Goal: Task Accomplishment & Management: Complete application form

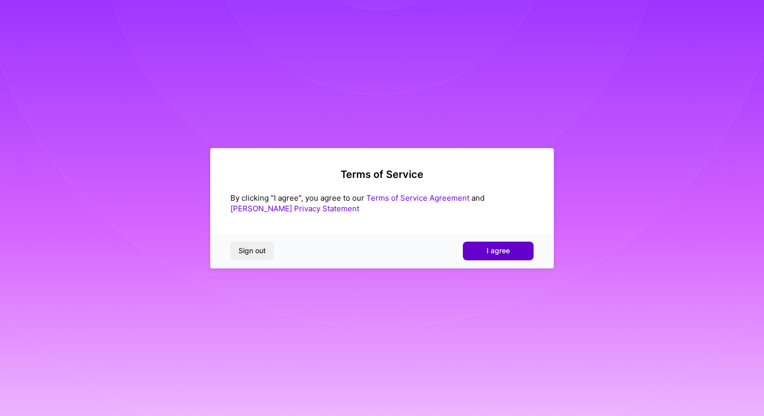
click at [491, 253] on span "I agree" at bounding box center [498, 251] width 23 height 10
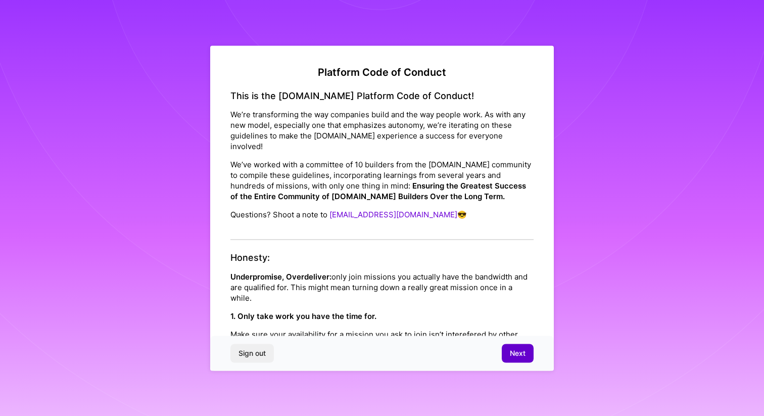
click at [512, 354] on span "Next" at bounding box center [518, 353] width 16 height 10
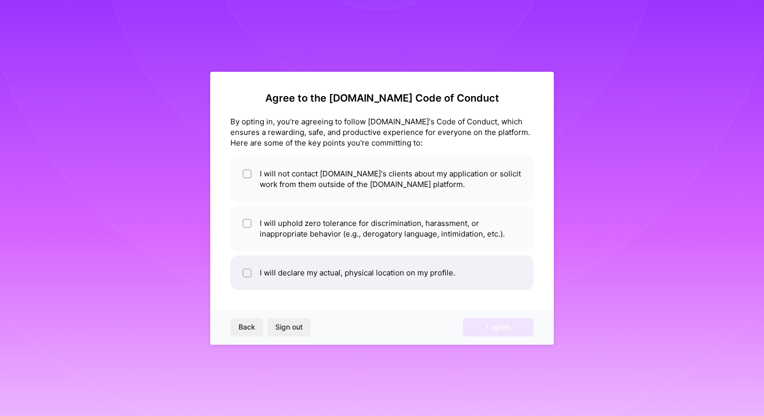
click at [428, 266] on li "I will declare my actual, physical location on my profile." at bounding box center [381, 272] width 303 height 35
checkbox input "true"
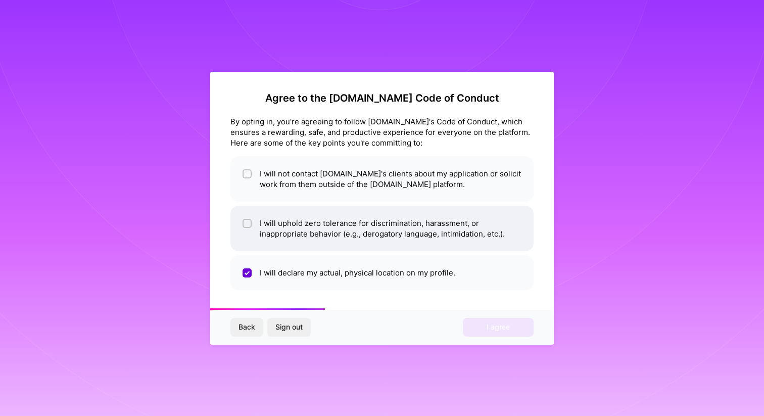
click at [429, 219] on li "I will uphold zero tolerance for discrimination, harassment, or inappropriate b…" at bounding box center [381, 228] width 303 height 45
checkbox input "true"
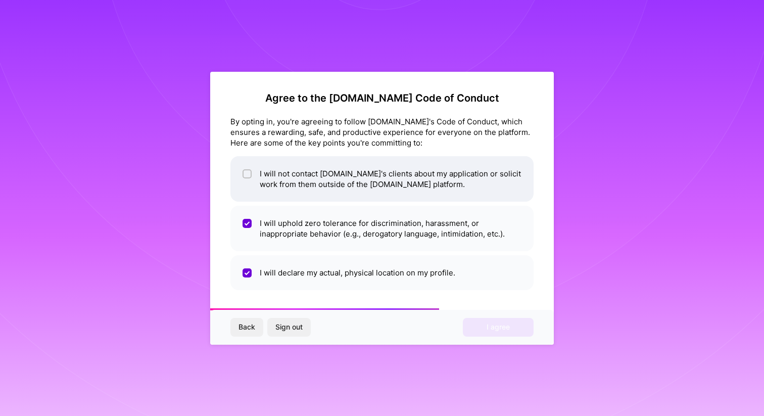
click at [429, 188] on li "I will not contact [DOMAIN_NAME]'s clients about my application or solicit work…" at bounding box center [381, 178] width 303 height 45
checkbox input "true"
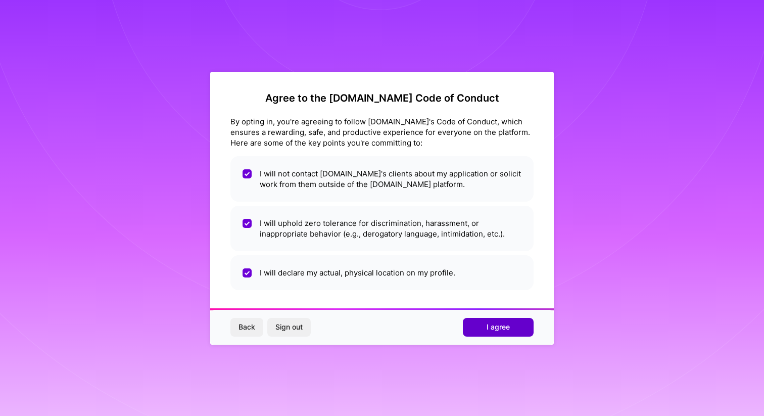
click at [478, 335] on button "I agree" at bounding box center [498, 327] width 71 height 18
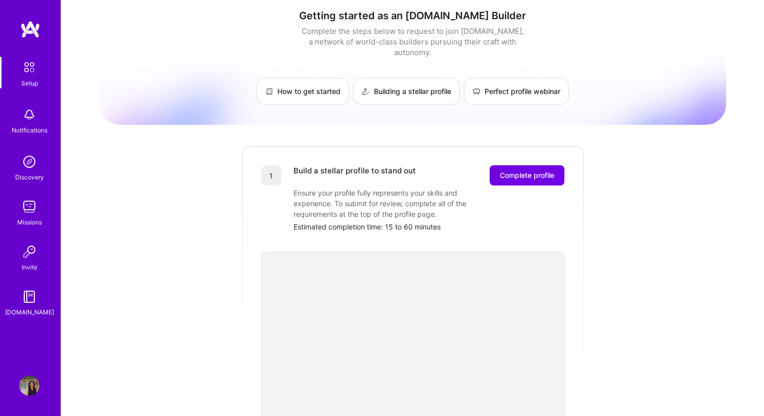
scroll to position [1, 0]
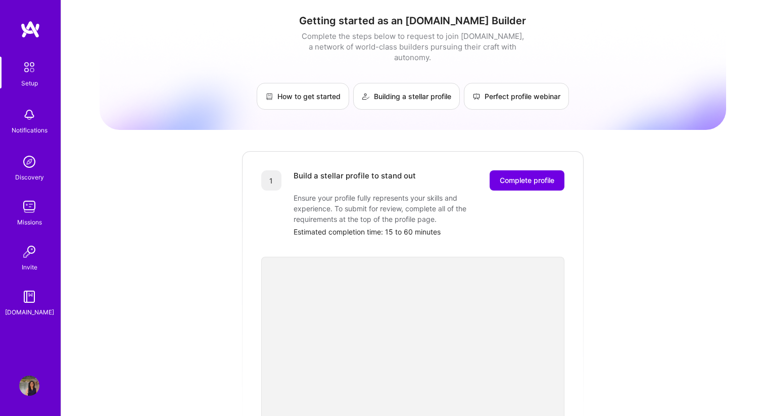
click at [379, 193] on div "Ensure your profile fully represents your skills and experience. To submit for …" at bounding box center [395, 209] width 202 height 32
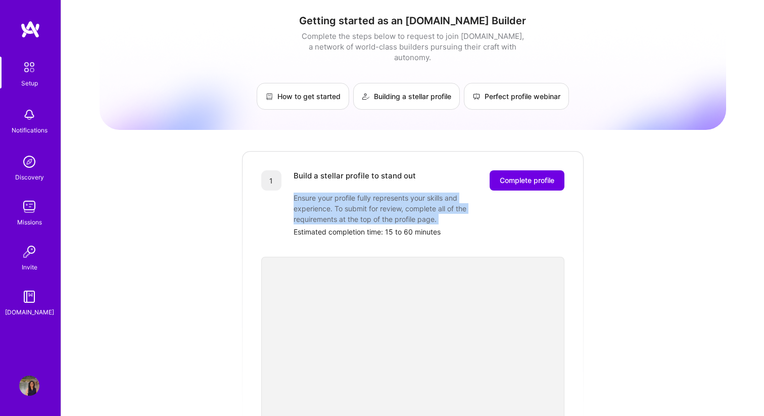
click at [379, 193] on div "Ensure your profile fully represents your skills and experience. To submit for …" at bounding box center [395, 209] width 202 height 32
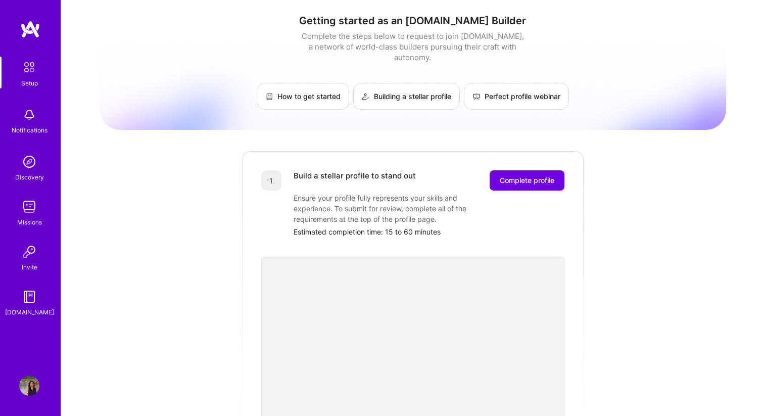
click at [191, 253] on div "Getting started as an [DOMAIN_NAME] Builder Complete the steps below to request…" at bounding box center [413, 394] width 627 height 774
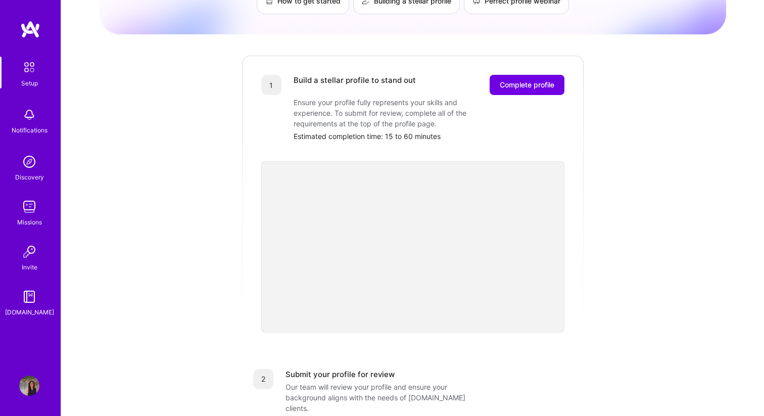
scroll to position [0, 0]
